Goal: Contribute content: Contribute content

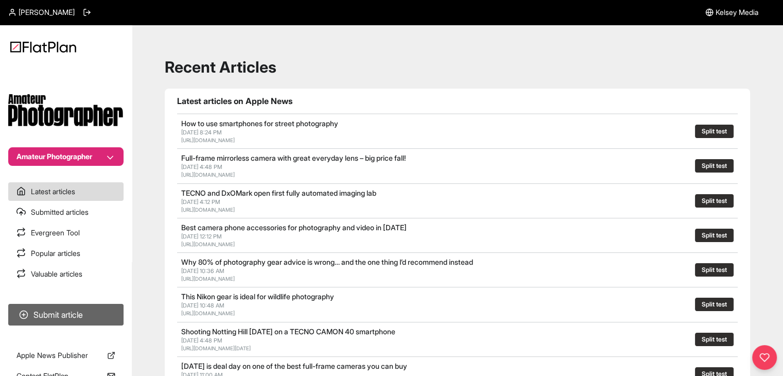
click at [76, 307] on button "Submit article" at bounding box center [65, 315] width 115 height 22
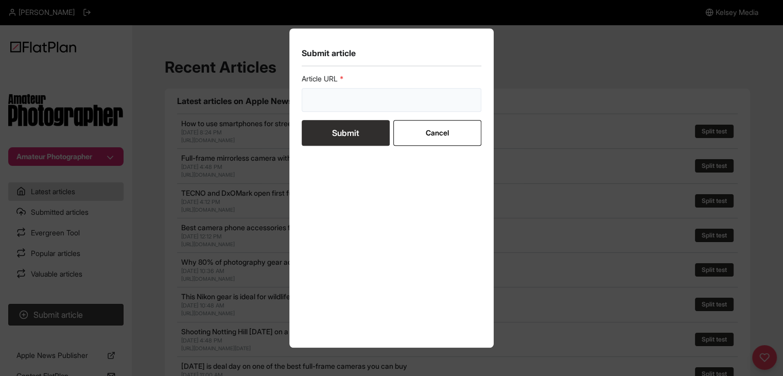
click at [327, 107] on input "url" at bounding box center [392, 100] width 180 height 24
paste input "[URL][DOMAIN_NAME]"
type input "[URL][DOMAIN_NAME]"
click at [327, 127] on button "Submit" at bounding box center [346, 133] width 88 height 26
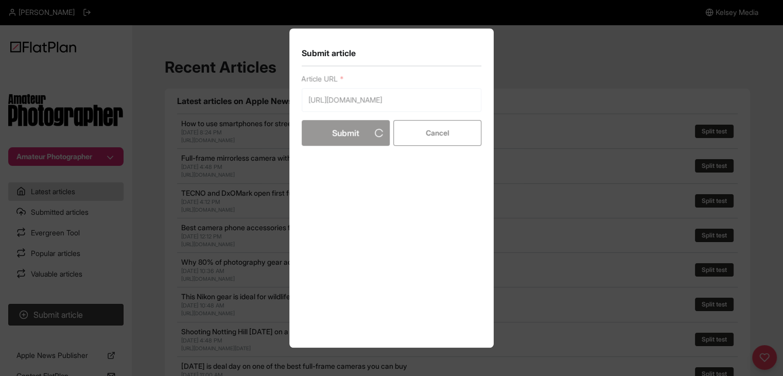
scroll to position [0, 0]
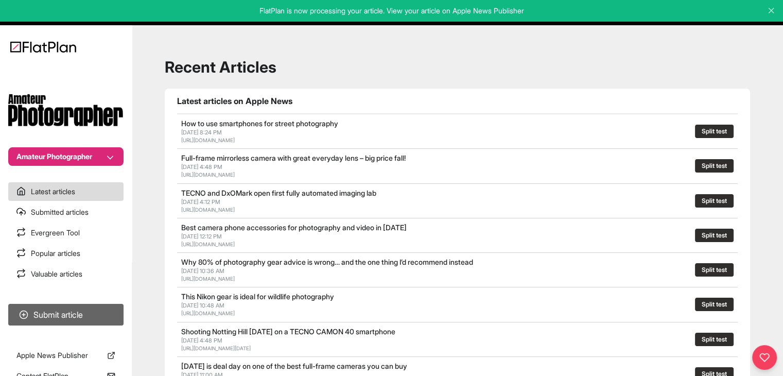
click at [75, 321] on button "Submit article" at bounding box center [65, 315] width 115 height 22
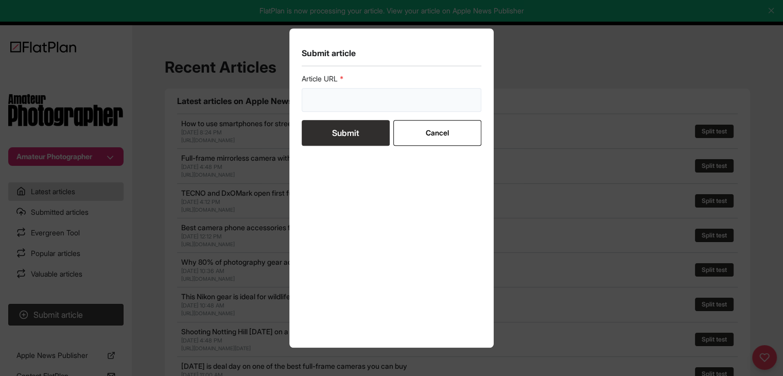
click at [317, 104] on input "url" at bounding box center [392, 100] width 180 height 24
paste input "[URL][DOMAIN_NAME]"
type input "[URL][DOMAIN_NAME]"
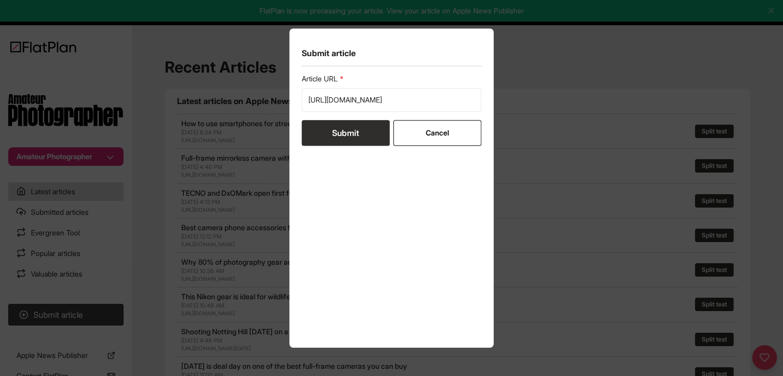
click at [329, 131] on button "Submit" at bounding box center [346, 133] width 88 height 26
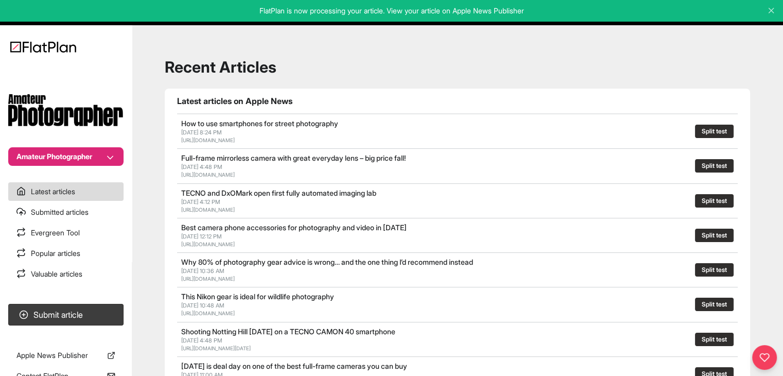
click at [71, 144] on section "Amateur Photographer" at bounding box center [66, 115] width 132 height 101
click at [69, 148] on button "Amateur Photographer" at bounding box center [65, 156] width 115 height 19
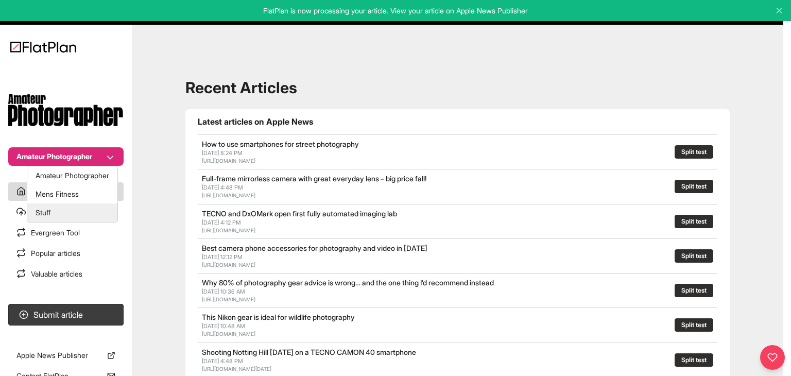
click at [62, 211] on button "Stuff" at bounding box center [72, 212] width 90 height 19
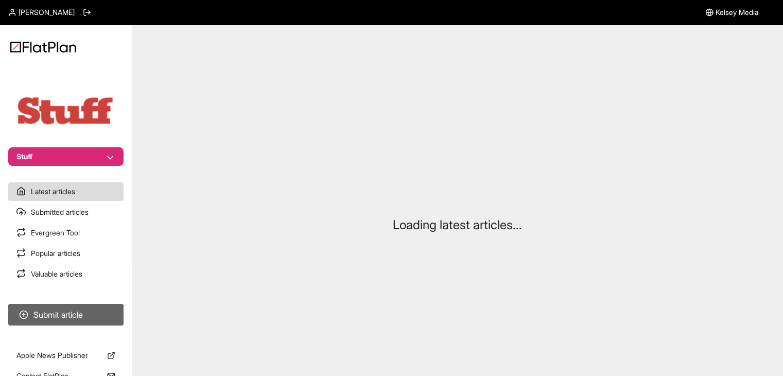
click at [91, 317] on button "Submit article" at bounding box center [65, 315] width 115 height 22
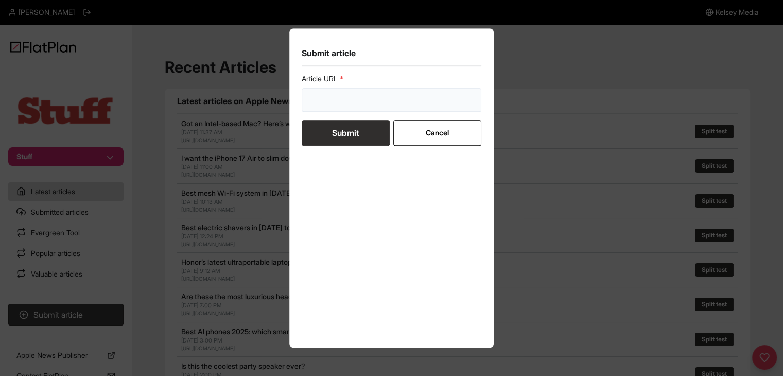
click at [330, 95] on input "url" at bounding box center [392, 100] width 180 height 24
paste input "https://www.stuff.tv/features/best-electric-bikes-reviewed/"
type input "https://www.stuff.tv/features/best-electric-bikes-reviewed/"
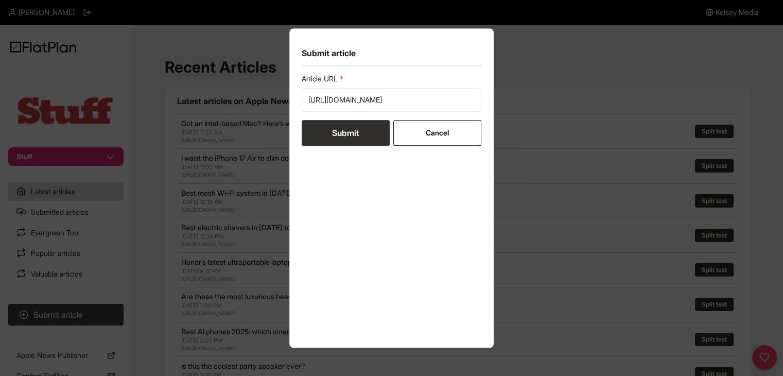
click at [333, 130] on button "Submit" at bounding box center [346, 133] width 88 height 26
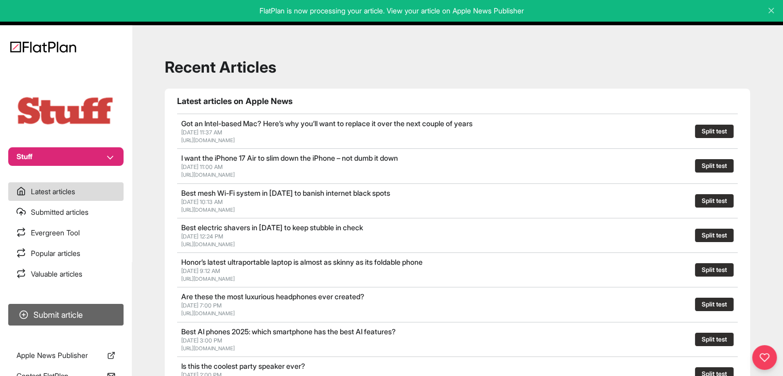
click at [37, 320] on button "Submit article" at bounding box center [65, 315] width 115 height 22
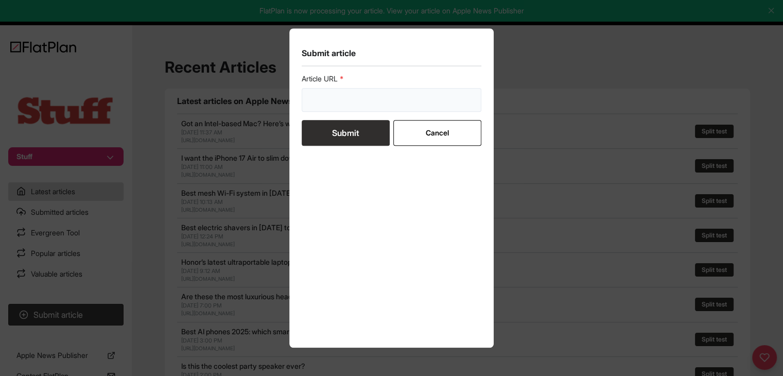
click at [329, 104] on input "url" at bounding box center [392, 100] width 180 height 24
paste input "https://www.stuff.tv/features/best-electric-scooters-battery/"
type input "https://www.stuff.tv/features/best-electric-scooters-battery/"
click at [341, 126] on button "Submit" at bounding box center [346, 133] width 88 height 26
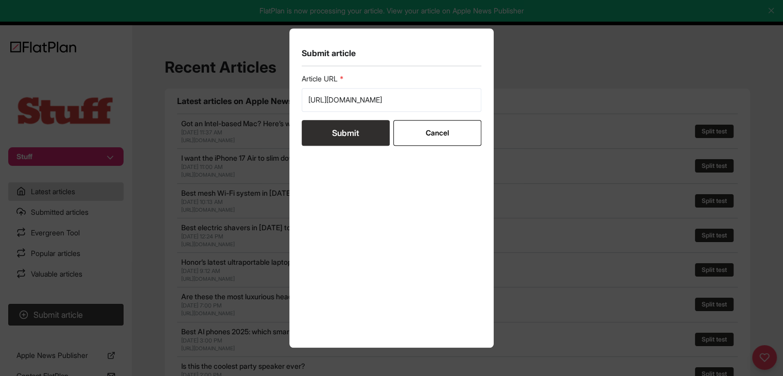
scroll to position [0, 0]
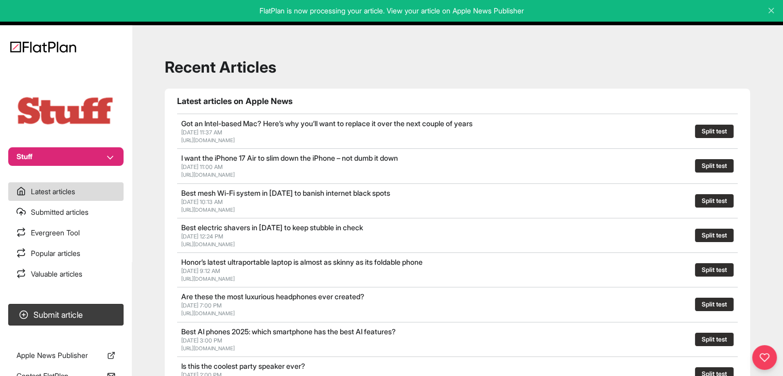
click at [128, 314] on section "Submit article" at bounding box center [66, 315] width 132 height 30
click at [121, 316] on button "Submit article" at bounding box center [65, 315] width 115 height 22
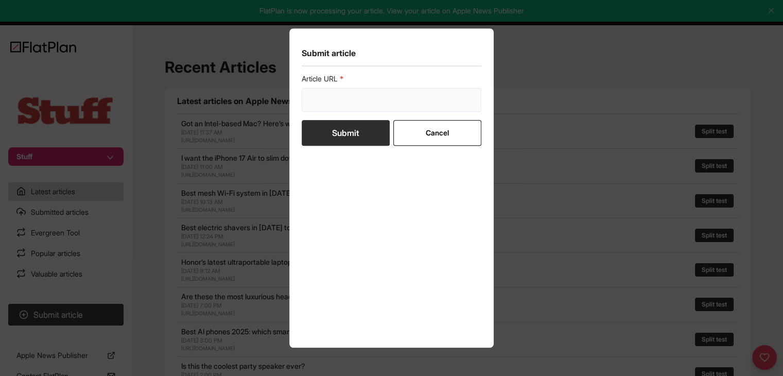
click at [406, 101] on input "url" at bounding box center [392, 100] width 180 height 24
paste input "https://www.stuff.tv/features/best-watch-winder/"
type input "https://www.stuff.tv/features/best-watch-winder/"
click at [375, 128] on button "Submit" at bounding box center [346, 133] width 88 height 26
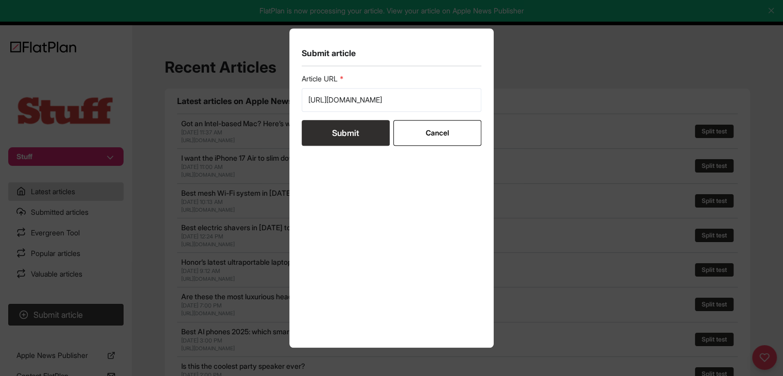
scroll to position [0, 0]
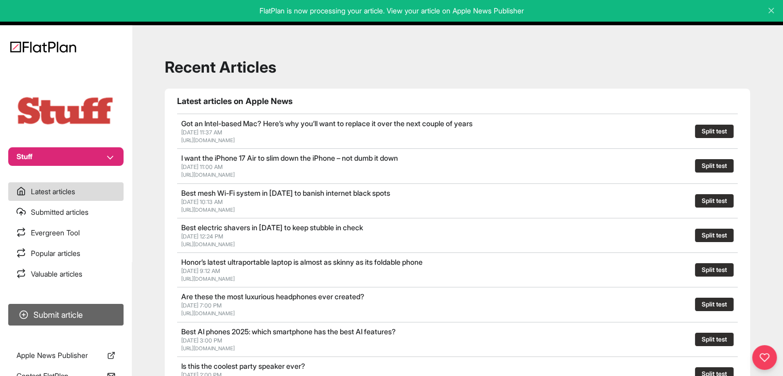
click at [98, 314] on button "Submit article" at bounding box center [65, 315] width 115 height 22
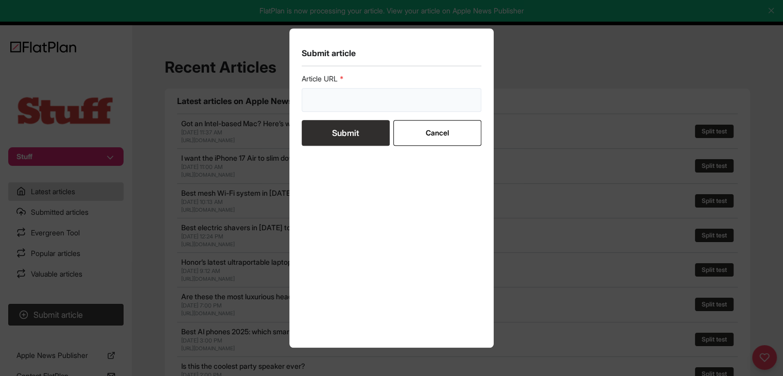
click at [320, 101] on input "url" at bounding box center [392, 100] width 180 height 24
paste input "https://www.stuff.tv/features/best-mario-games-all-time/"
type input "https://www.stuff.tv/features/best-mario-games-all-time/"
click at [321, 135] on button "Submit" at bounding box center [346, 133] width 88 height 26
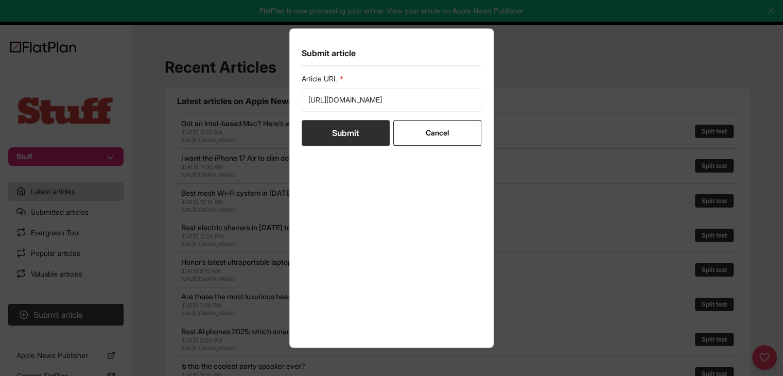
scroll to position [0, 0]
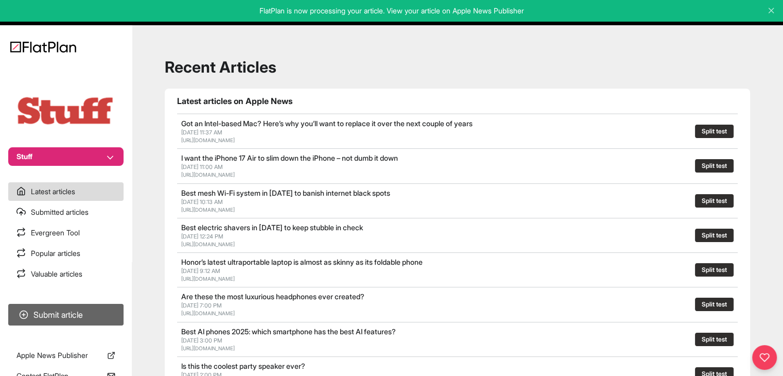
click at [107, 316] on button "Submit article" at bounding box center [65, 315] width 115 height 22
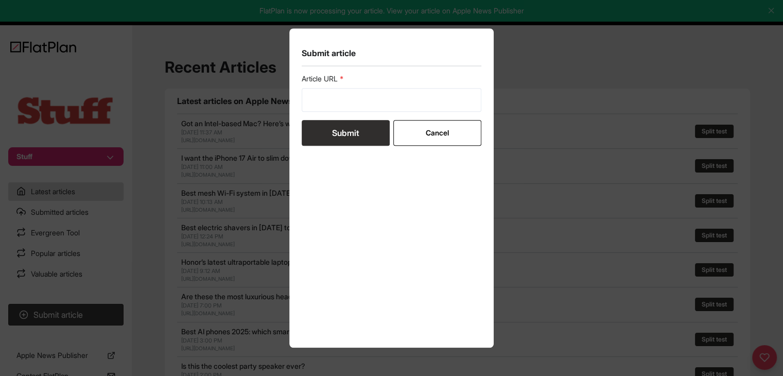
drag, startPoint x: 290, startPoint y: 117, endPoint x: 305, endPoint y: 107, distance: 18.0
click at [291, 116] on section "Submit article Article URL Submit Cancel" at bounding box center [391, 187] width 205 height 319
click at [305, 106] on input "url" at bounding box center [392, 100] width 180 height 24
paste input "https://www.stuff.tv/features/best-coffee-machines-coffee-makers/"
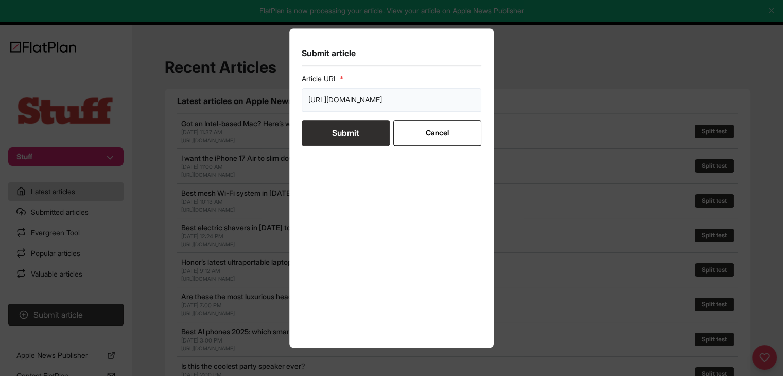
type input "https://www.stuff.tv/features/best-coffee-machines-coffee-makers/"
click at [313, 132] on button "Submit" at bounding box center [346, 133] width 88 height 26
